Goal: Check status

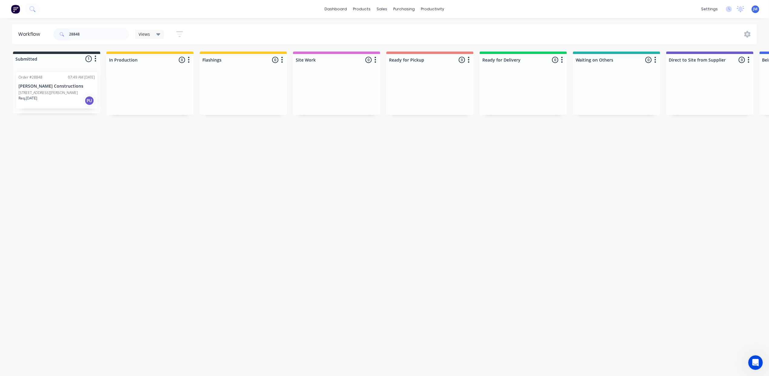
type input "28848"
click at [332, 88] on div at bounding box center [336, 91] width 87 height 45
click at [110, 35] on input "28848" at bounding box center [99, 34] width 60 height 12
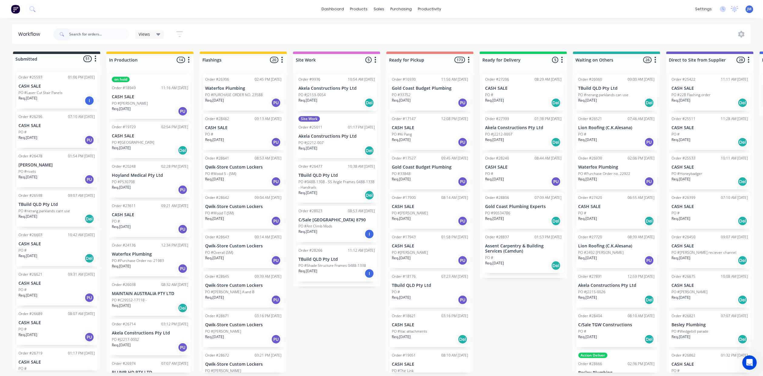
click at [345, 103] on div "Req. [DATE] Del" at bounding box center [337, 103] width 76 height 10
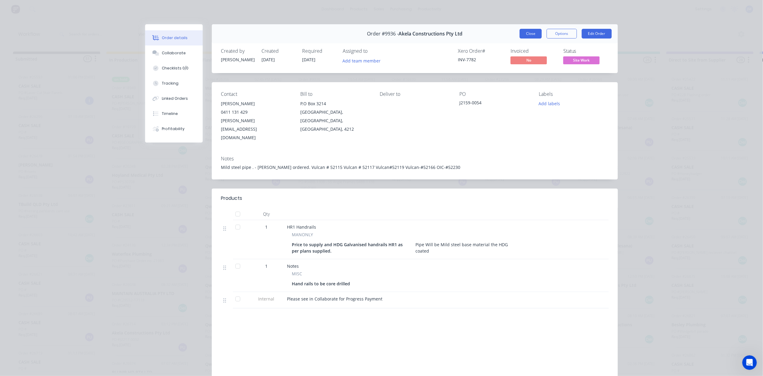
click at [528, 32] on button "Close" at bounding box center [531, 34] width 22 height 10
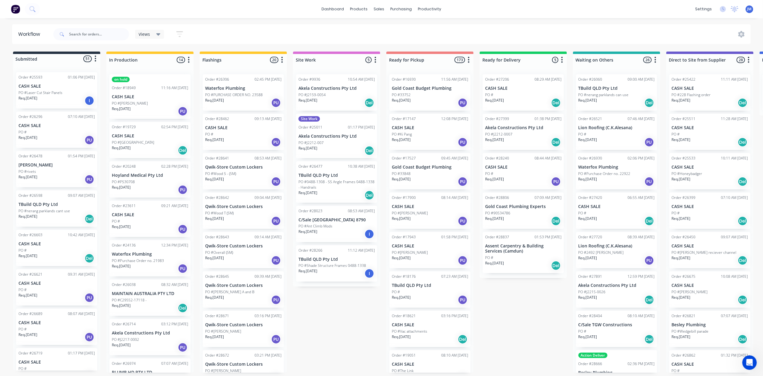
click at [347, 149] on div "Req. [DATE] Del" at bounding box center [337, 151] width 76 height 10
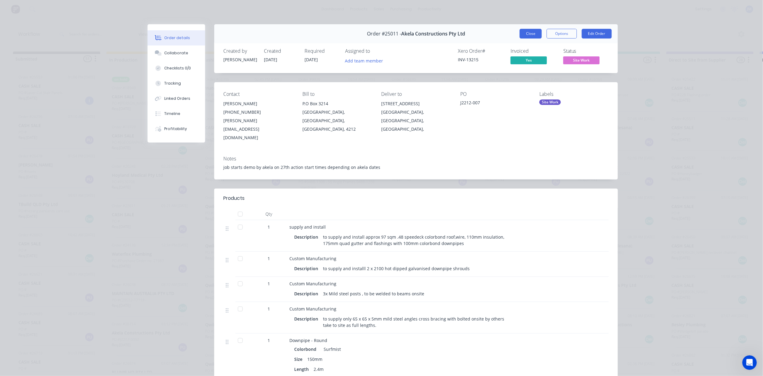
click at [525, 31] on button "Close" at bounding box center [531, 34] width 22 height 10
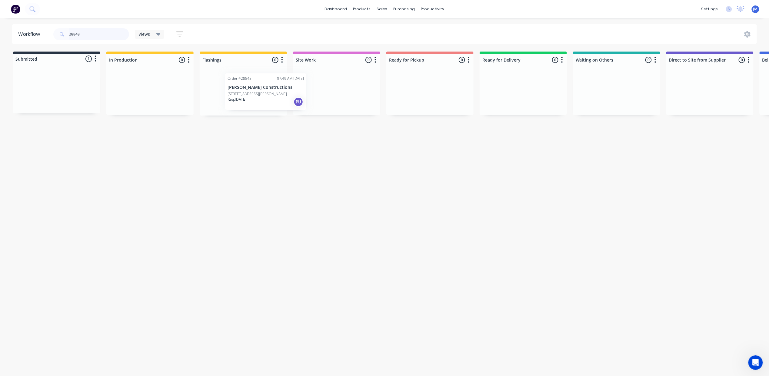
drag, startPoint x: 33, startPoint y: 85, endPoint x: 240, endPoint y: 83, distance: 206.8
click at [243, 85] on div "Submitted 1 Status colour #273444 hex #273444 Save Cancel Summaries Total order…" at bounding box center [544, 84] width 1099 height 64
click at [84, 38] on input "28848" at bounding box center [99, 34] width 60 height 12
type input "2"
drag, startPoint x: 51, startPoint y: 96, endPoint x: 153, endPoint y: 88, distance: 102.2
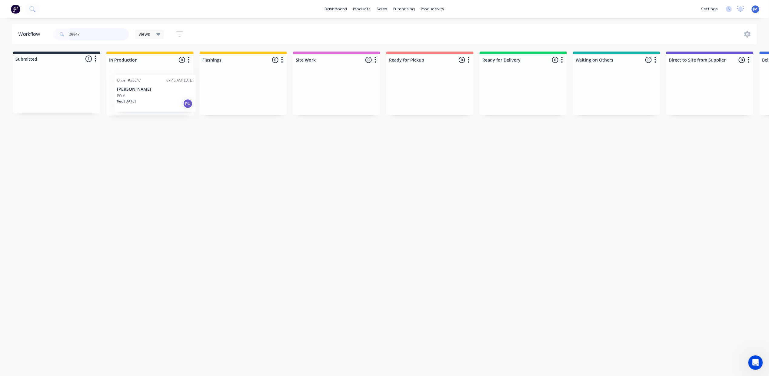
click at [150, 97] on div "Submitted 1 Status colour #273444 hex #273444 Save Cancel Summaries Total order…" at bounding box center [544, 84] width 1099 height 64
click at [161, 95] on div "PO #" at bounding box center [150, 94] width 76 height 5
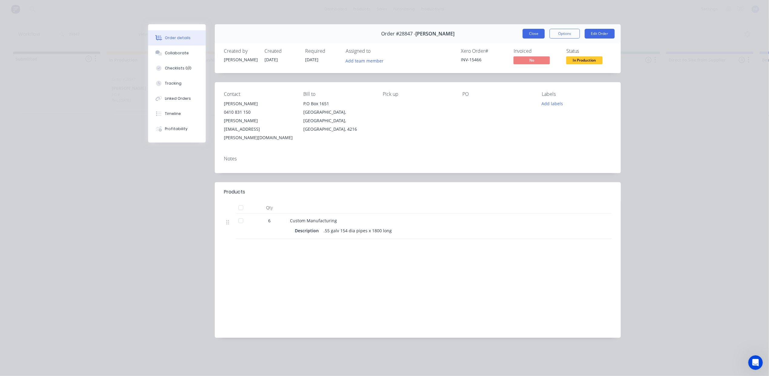
click at [529, 35] on button "Close" at bounding box center [534, 34] width 22 height 10
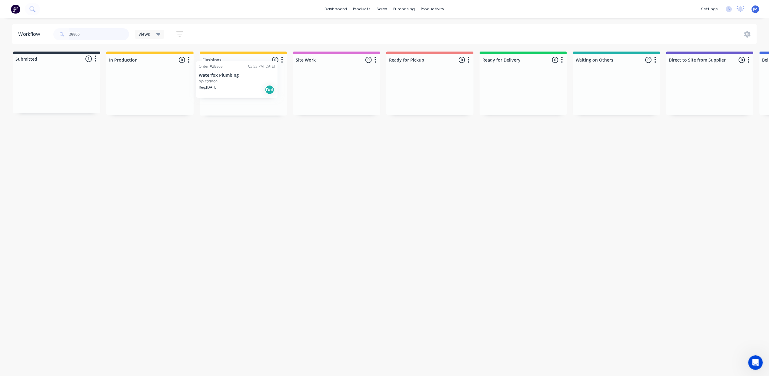
drag, startPoint x: 79, startPoint y: 92, endPoint x: 242, endPoint y: 81, distance: 163.2
click at [242, 81] on div "Submitted 1 Status colour #273444 hex #273444 Save Cancel Summaries Total order…" at bounding box center [544, 84] width 1099 height 64
drag, startPoint x: 116, startPoint y: 100, endPoint x: 241, endPoint y: 89, distance: 125.7
click at [241, 89] on div "Submitted 1 Status colour #273444 hex #273444 Save Cancel Summaries Total order…" at bounding box center [544, 84] width 1099 height 64
type input "2"
